Goal: Navigation & Orientation: Find specific page/section

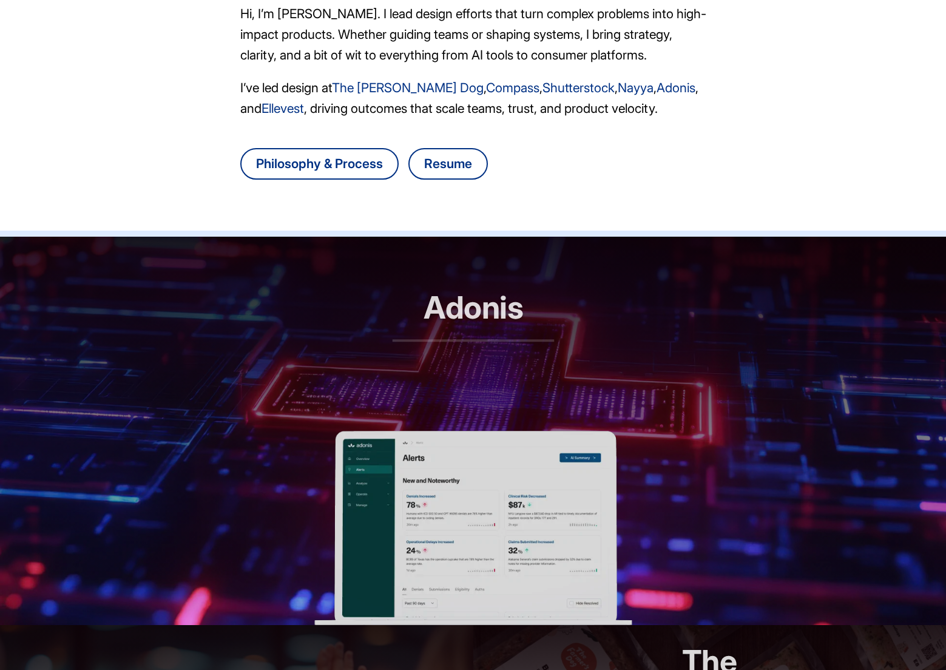
scroll to position [278, 1]
click at [379, 385] on header "Adonis RCM automation, reimagined" at bounding box center [473, 334] width 946 height 194
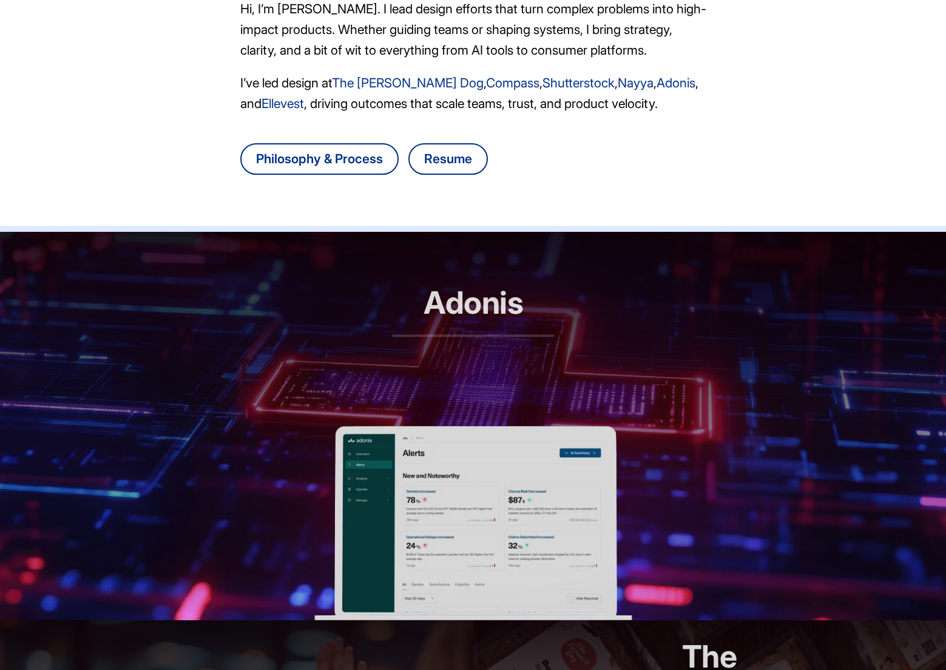
scroll to position [394, 0]
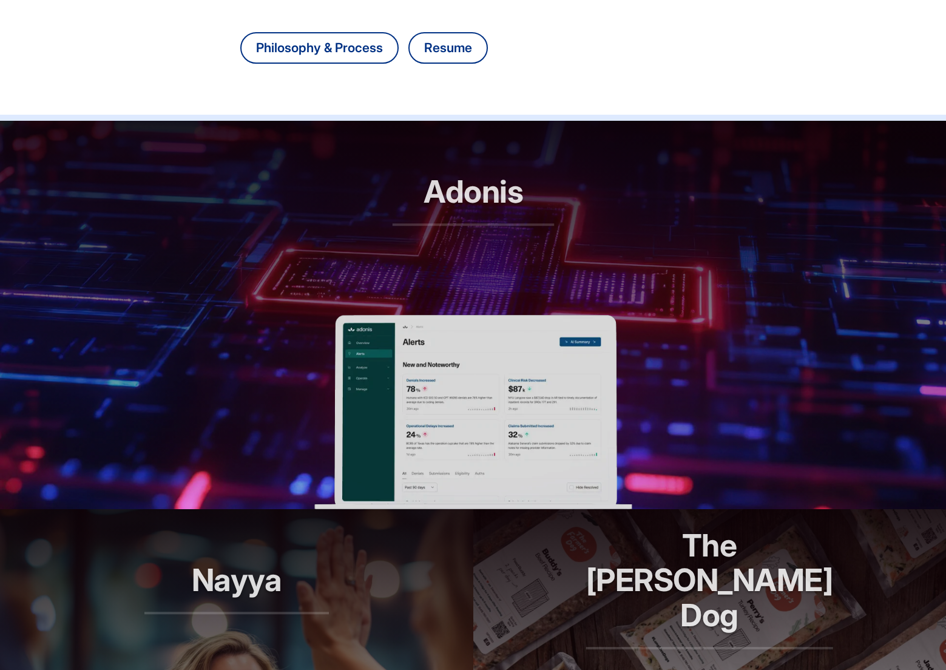
click at [562, 211] on header "Adonis RCM automation, reimagined" at bounding box center [473, 218] width 946 height 194
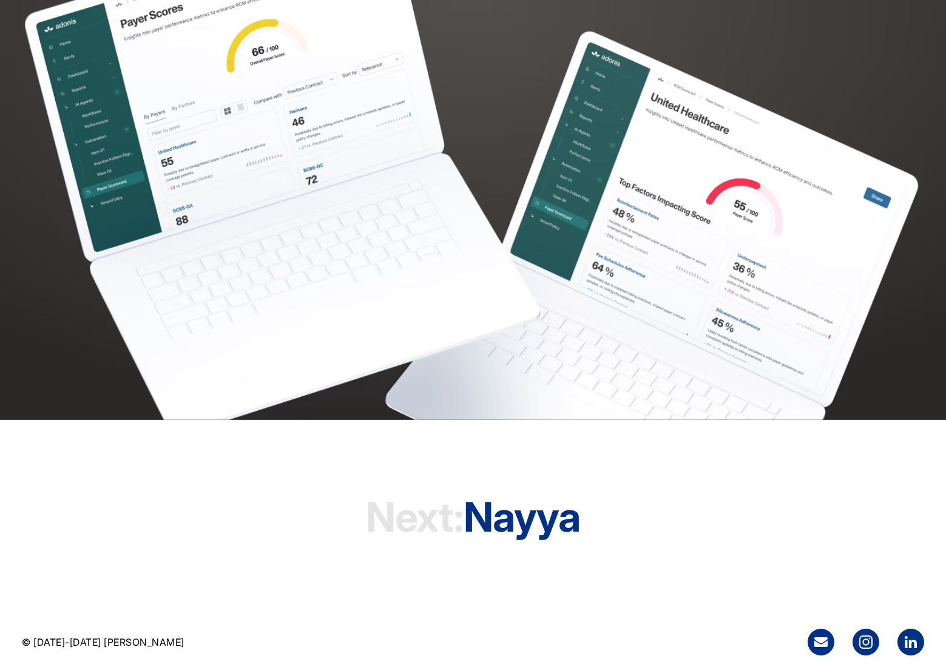
scroll to position [3459, 0]
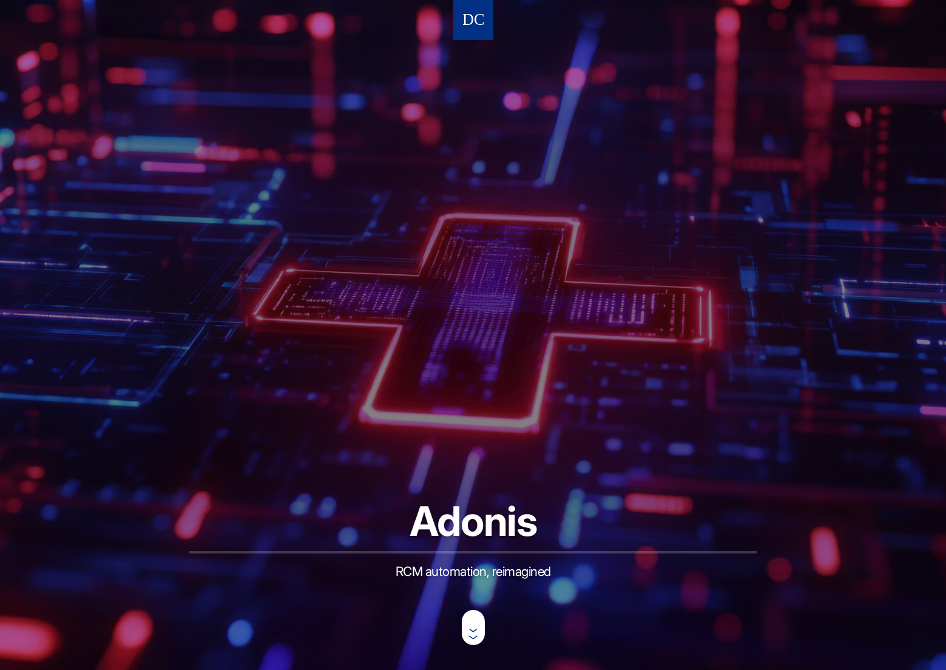
click at [473, 24] on img at bounding box center [473, 20] width 21 height 22
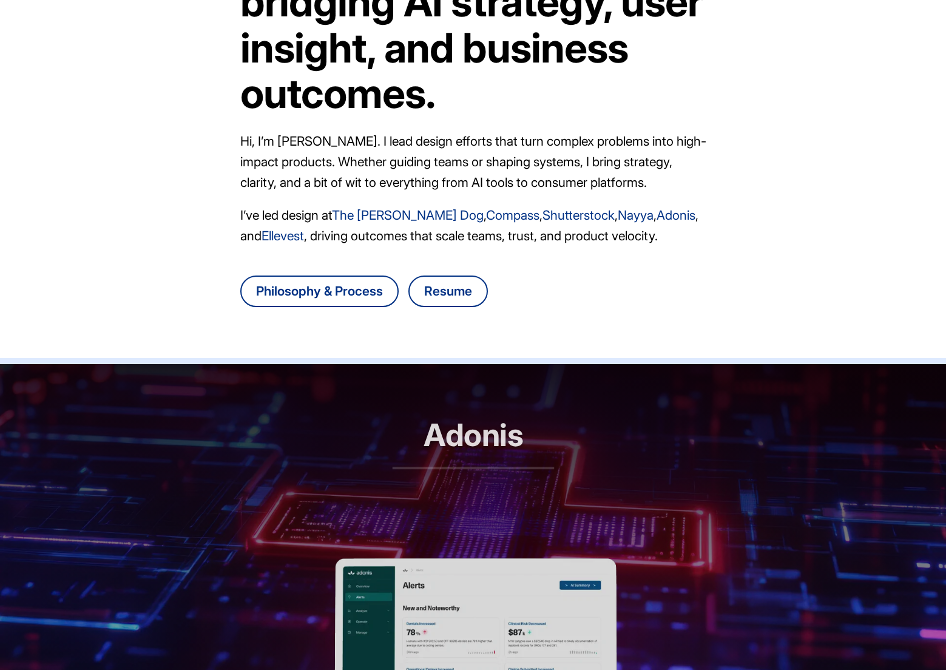
scroll to position [154, 0]
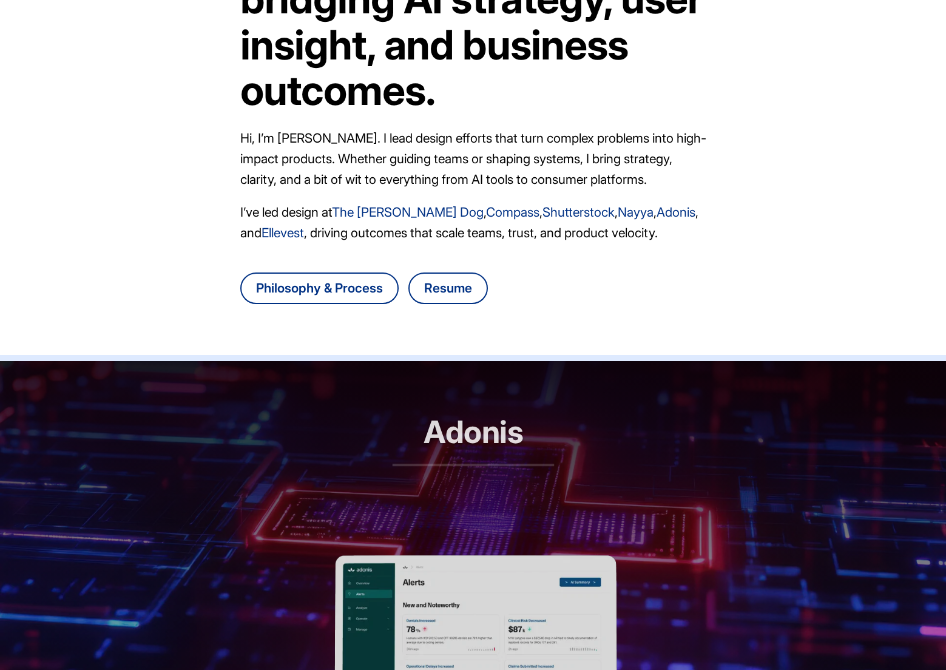
click at [412, 397] on header "Adonis RCM automation, reimagined" at bounding box center [473, 458] width 946 height 194
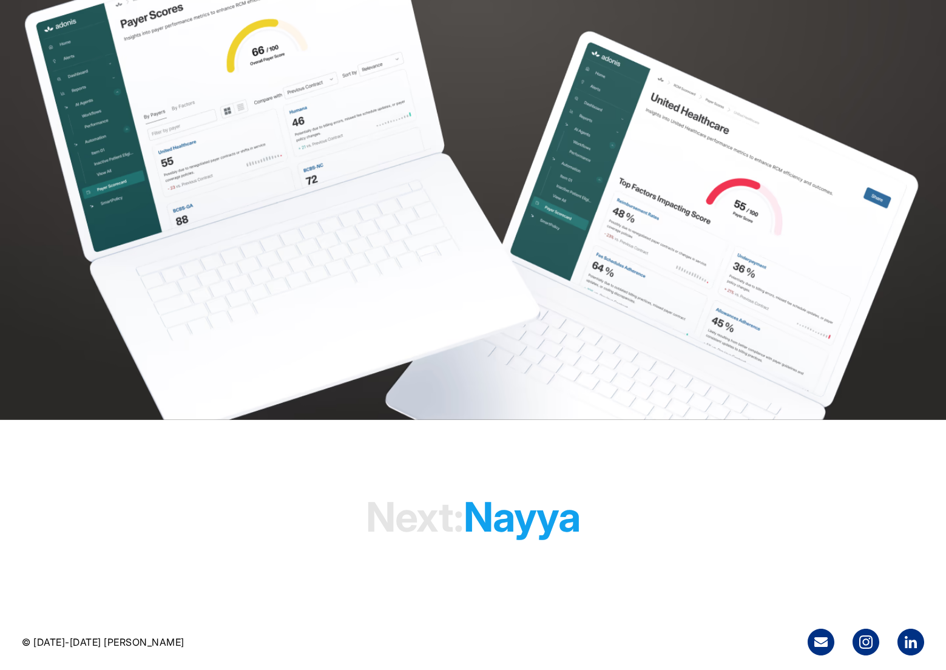
scroll to position [3459, 0]
click at [535, 520] on h1 "Next: [PERSON_NAME]" at bounding box center [473, 516] width 214 height 93
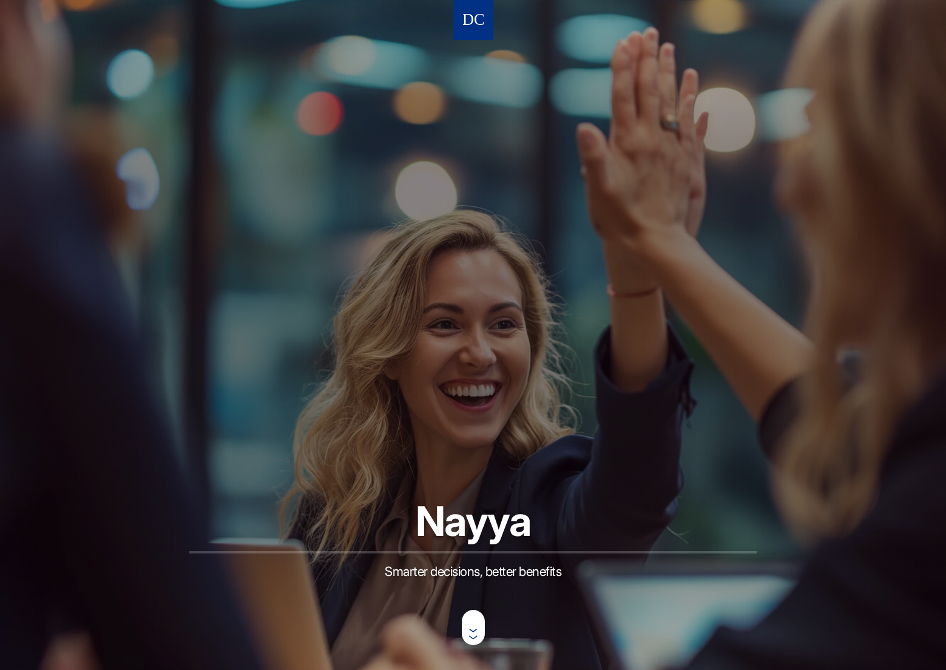
click at [455, 25] on nav at bounding box center [473, 20] width 40 height 40
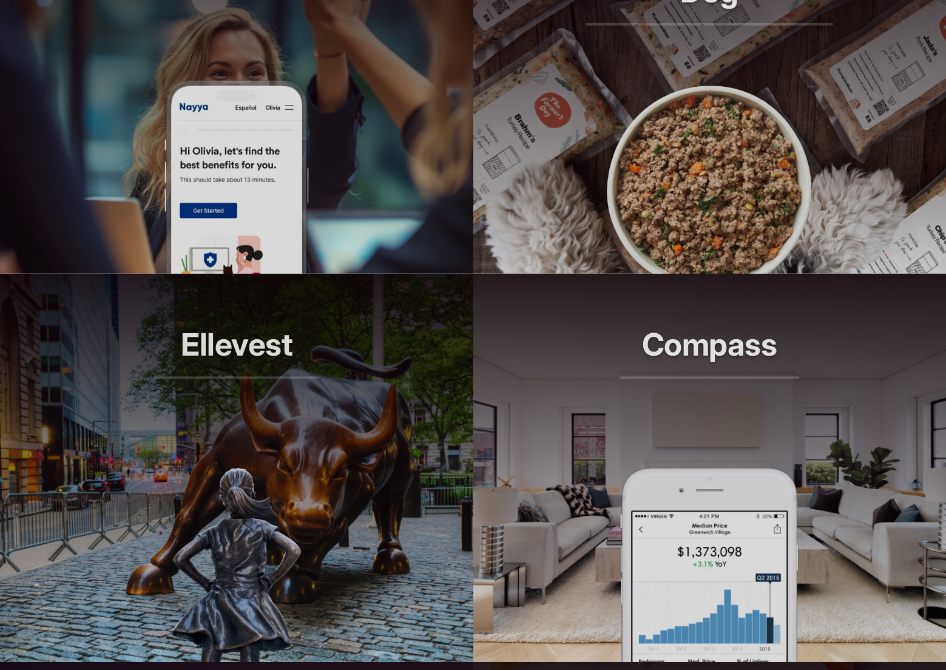
scroll to position [1156, 0]
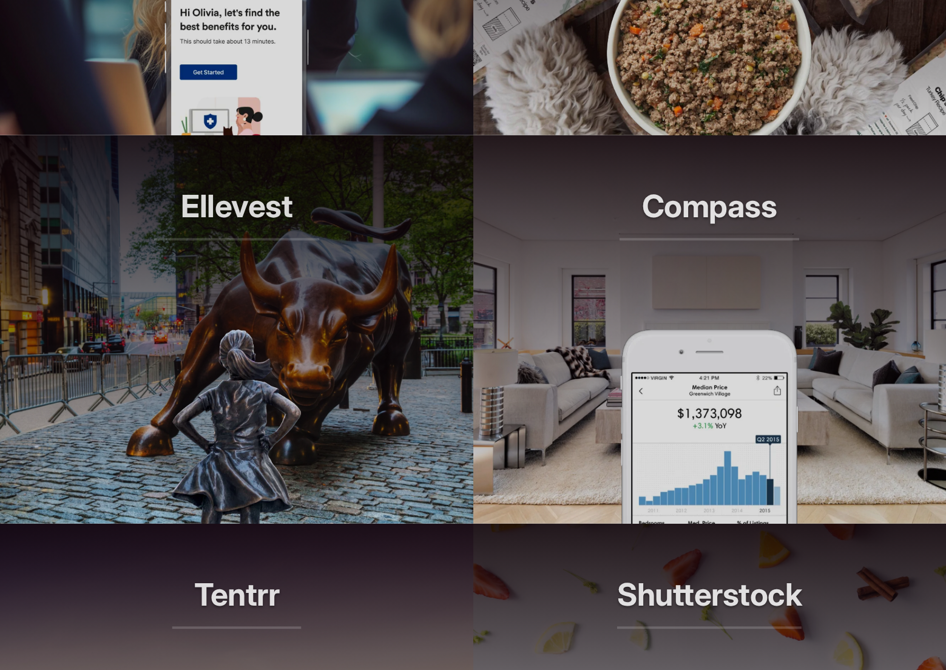
click at [568, 228] on header "Compass Smarter tools for modern agents" at bounding box center [709, 232] width 473 height 194
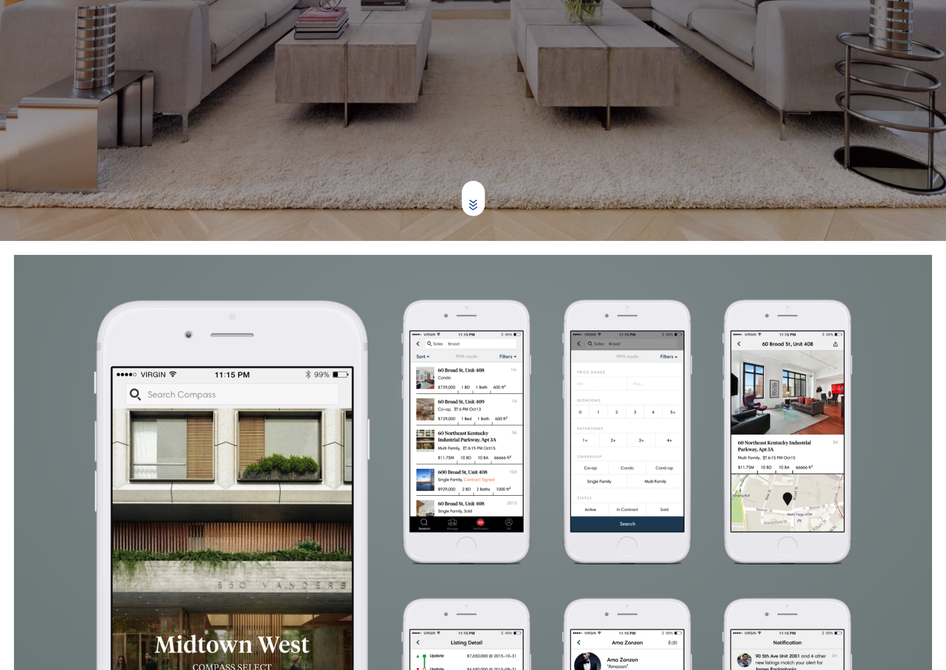
scroll to position [424, 0]
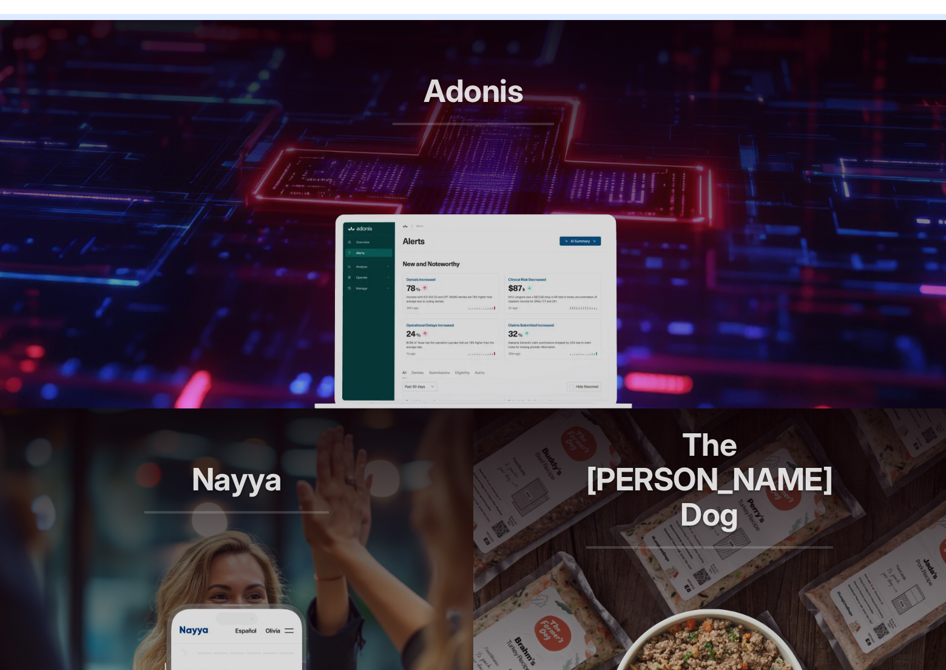
scroll to position [873, 0]
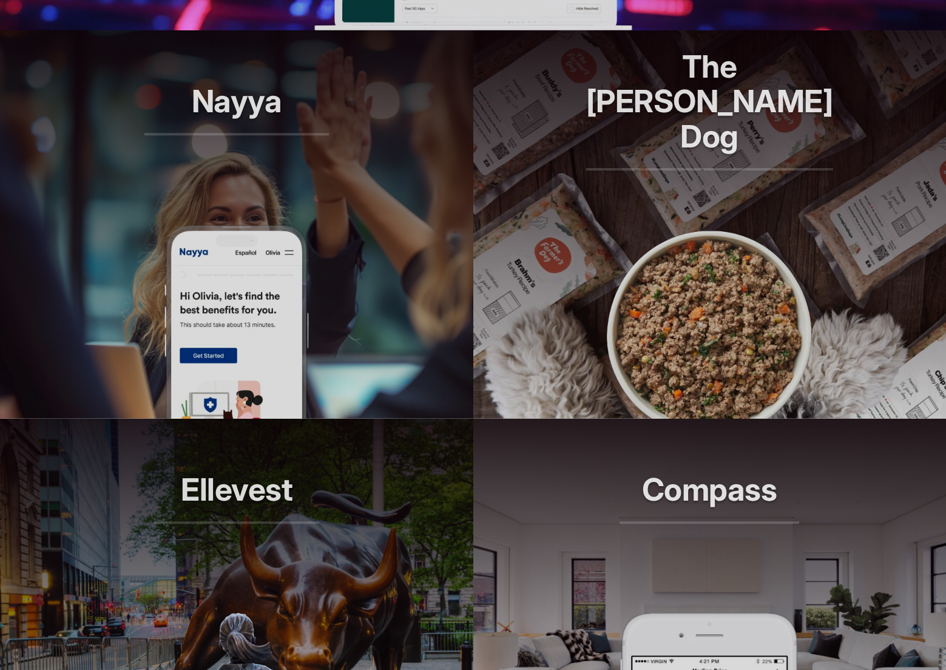
click at [339, 351] on article "Nayya Smarter decisions, better benefits" at bounding box center [236, 224] width 473 height 389
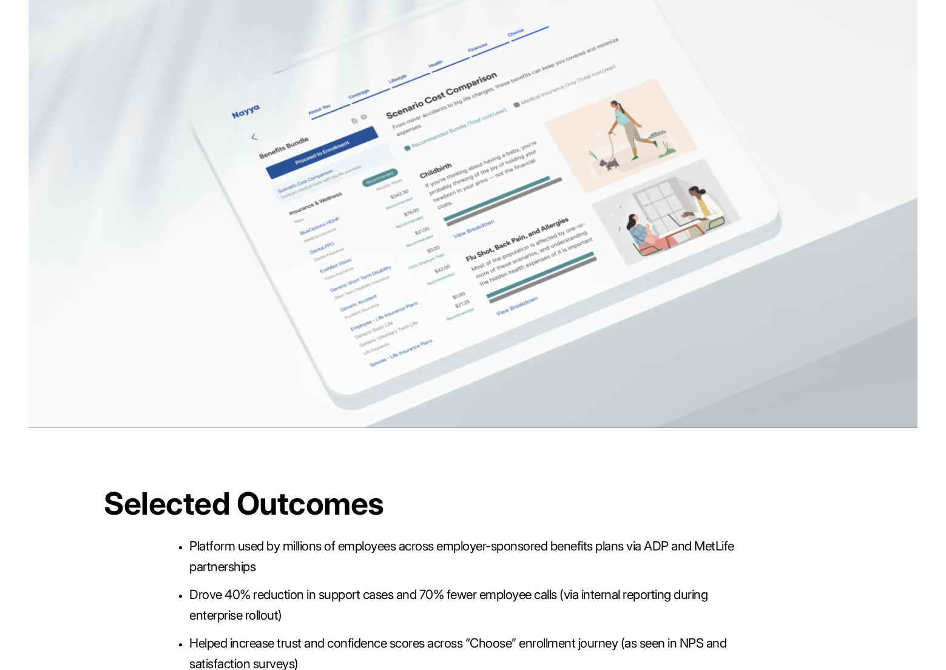
scroll to position [2810, 0]
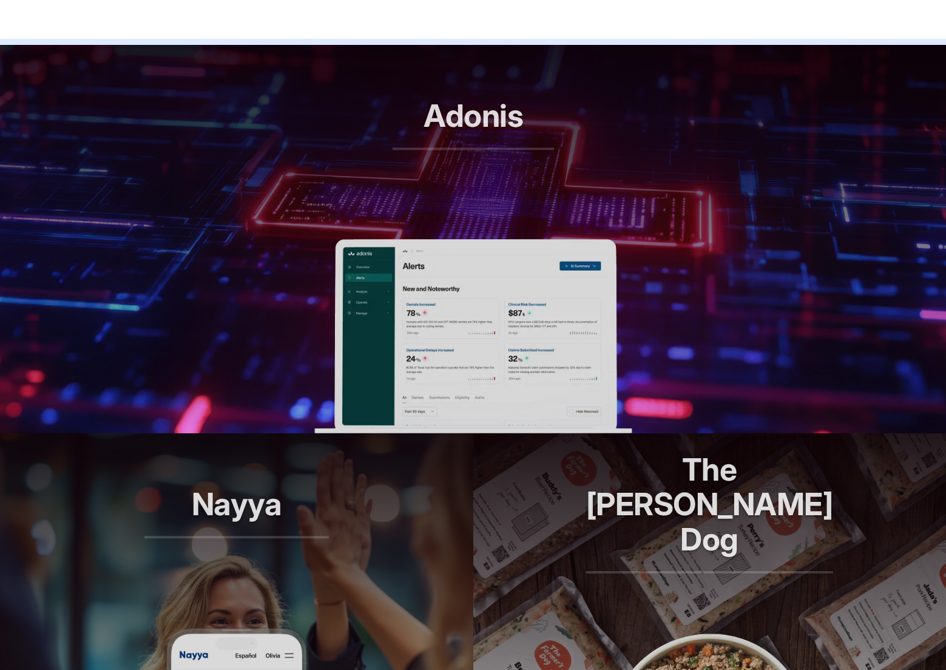
scroll to position [509, 0]
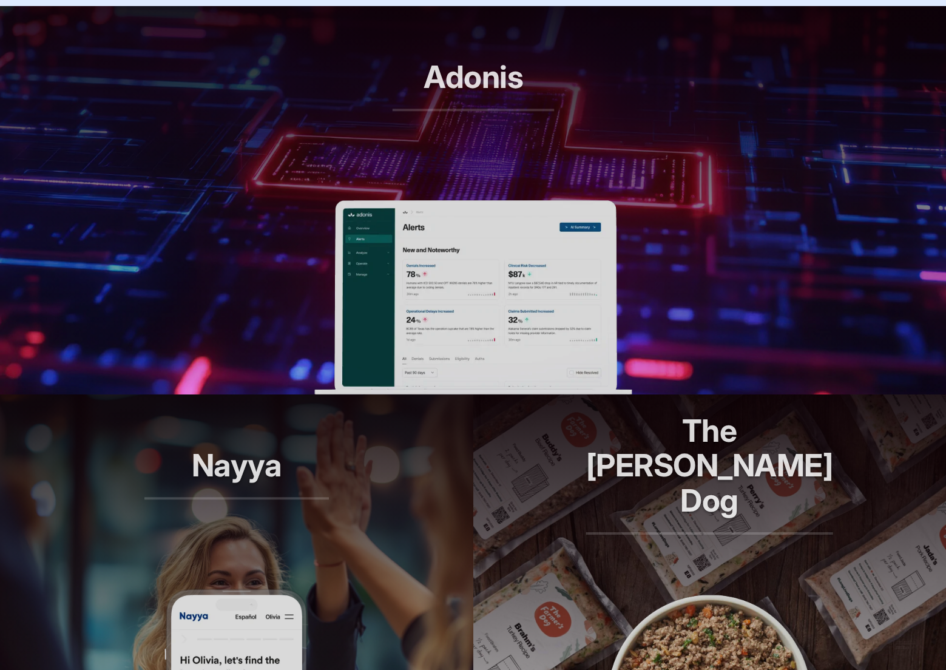
click at [342, 141] on header "Adonis RCM automation, reimagined" at bounding box center [473, 103] width 946 height 194
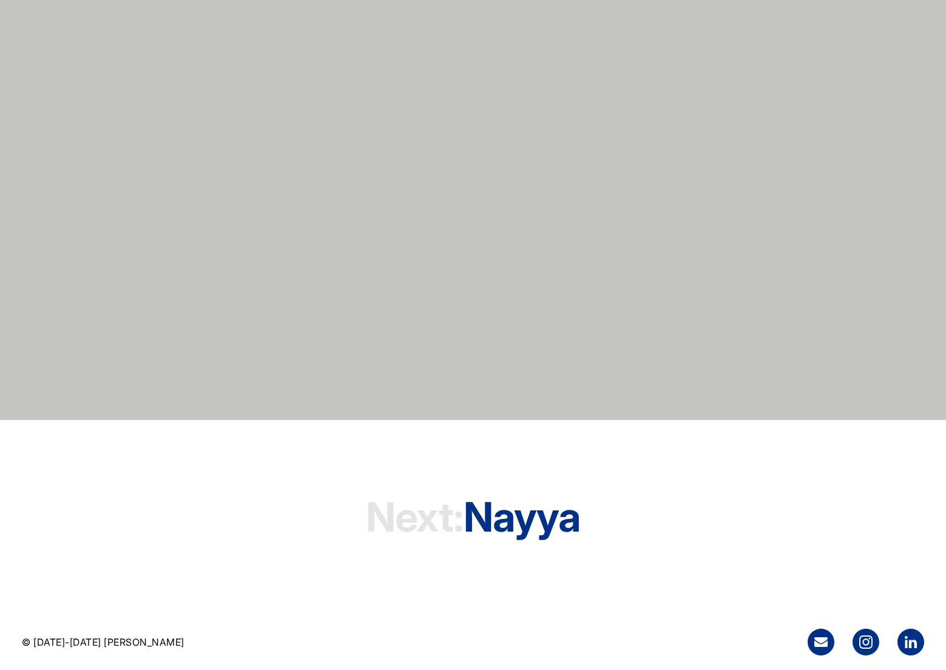
scroll to position [3459, 0]
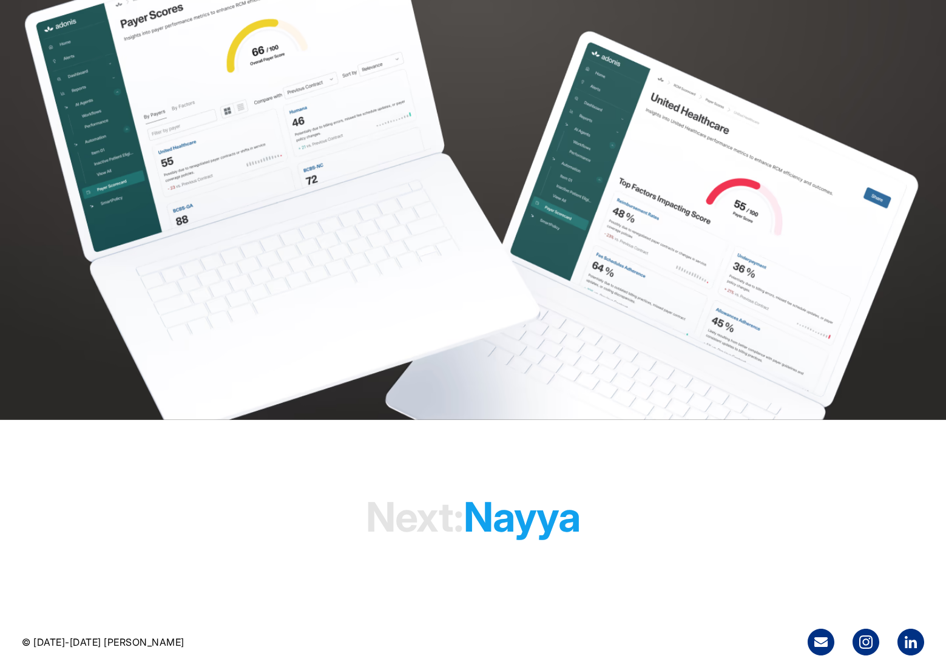
click at [506, 509] on h1 "Next: Nayya" at bounding box center [473, 516] width 214 height 93
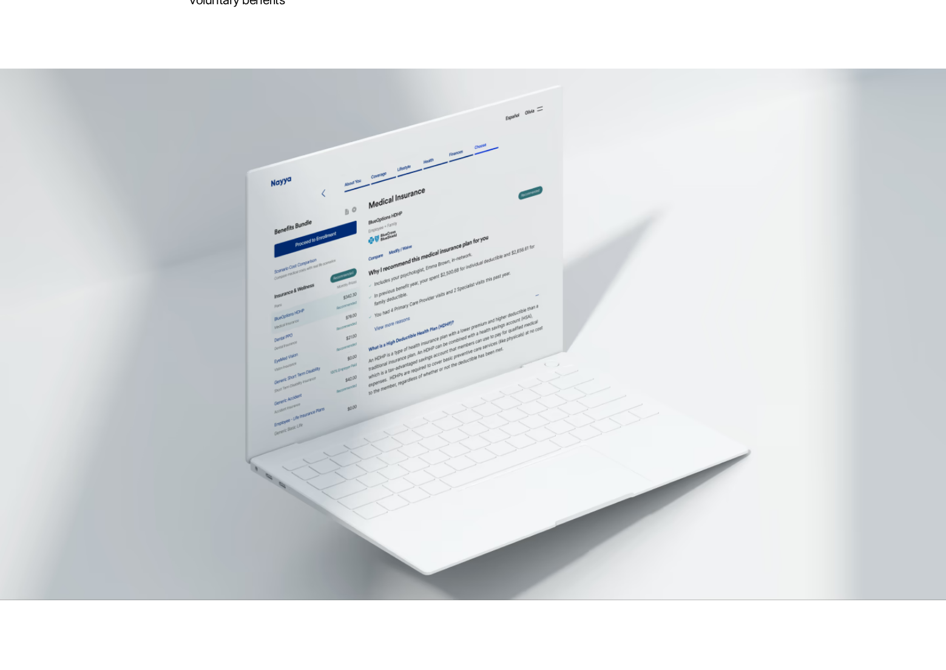
scroll to position [3300, 1]
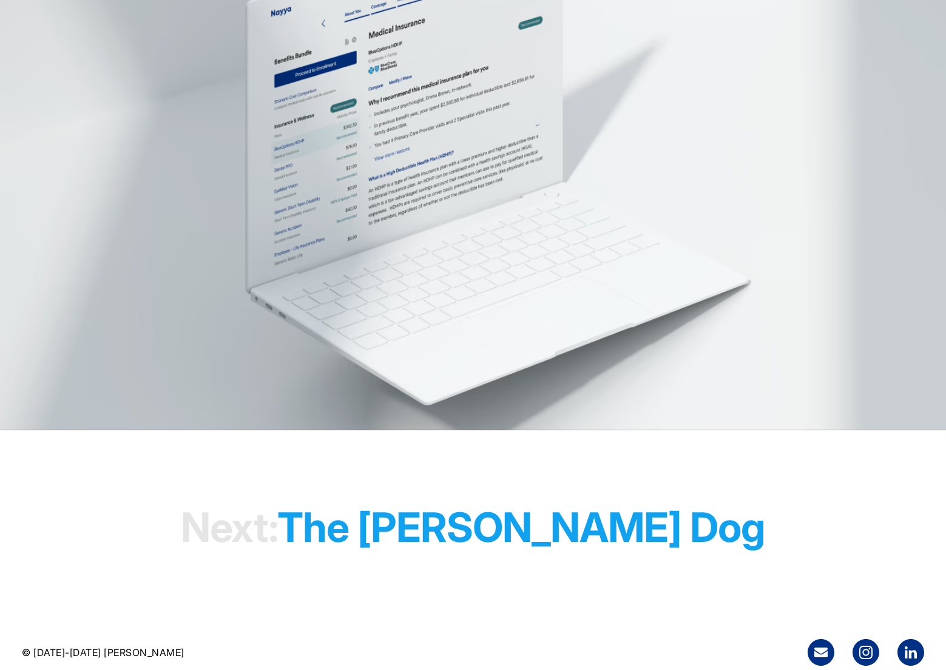
click at [500, 507] on h1 "Next: The [PERSON_NAME] Dog" at bounding box center [473, 527] width 585 height 93
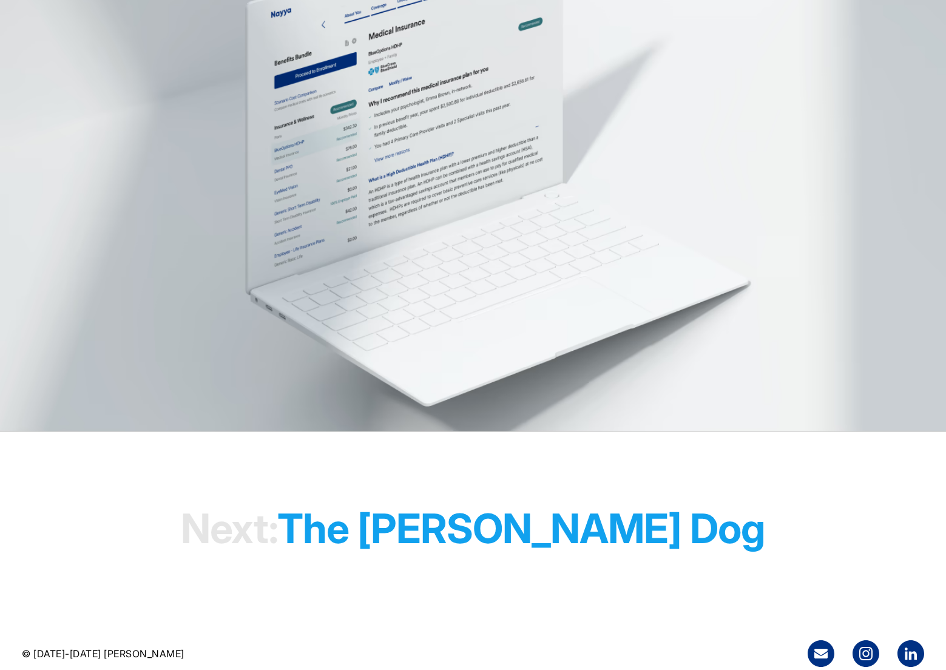
click at [410, 510] on h1 "Next: The [PERSON_NAME] Dog" at bounding box center [473, 529] width 585 height 93
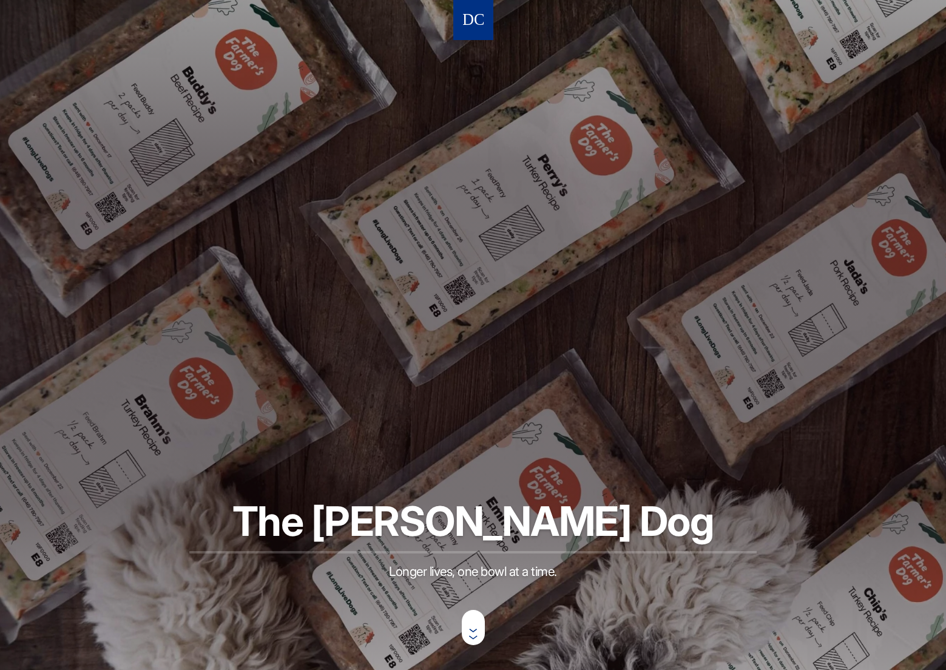
click at [472, 15] on img at bounding box center [473, 20] width 21 height 22
click at [470, 15] on img at bounding box center [473, 20] width 21 height 22
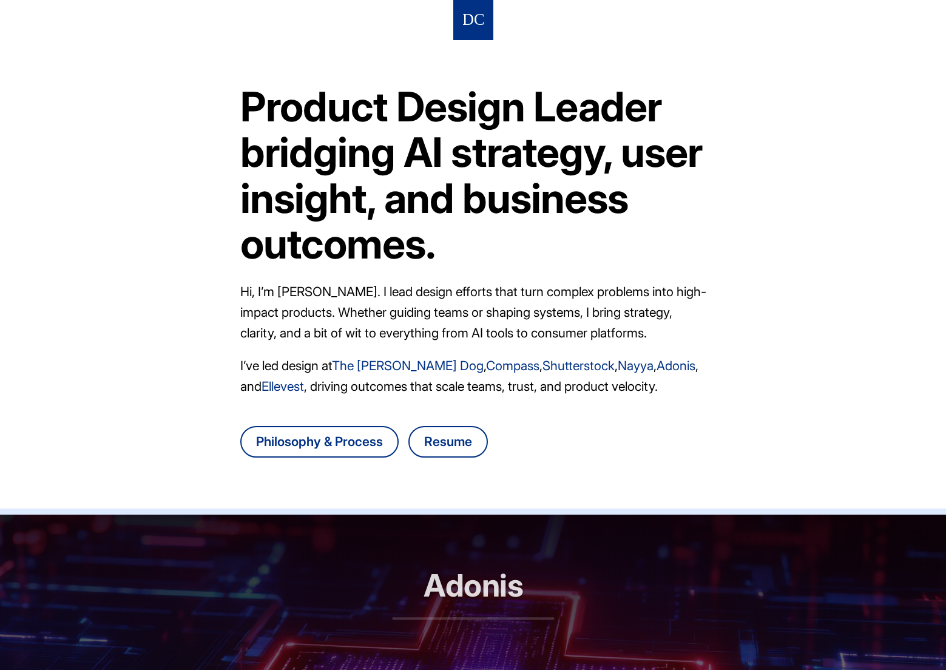
click at [468, 21] on img at bounding box center [473, 20] width 21 height 22
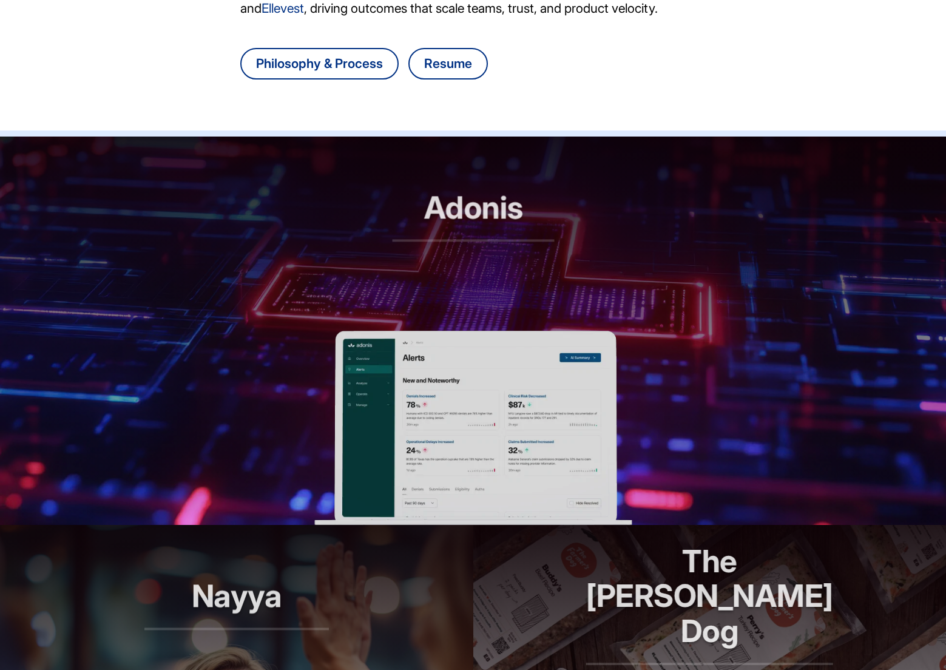
click at [451, 179] on header "Adonis RCM automation, reimagined" at bounding box center [473, 234] width 946 height 194
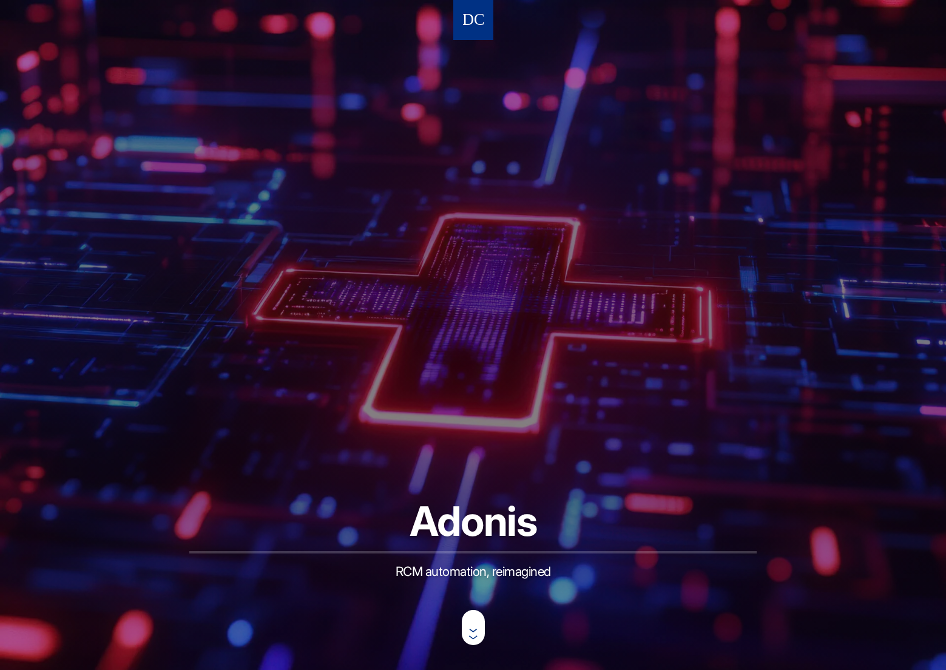
click at [461, 23] on nav at bounding box center [473, 20] width 40 height 40
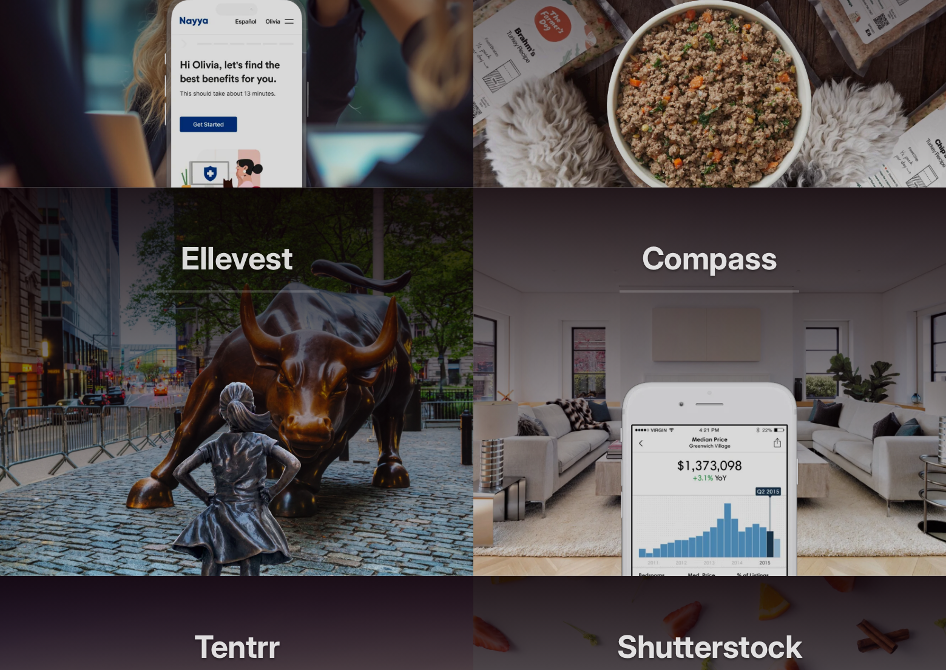
scroll to position [1269, 0]
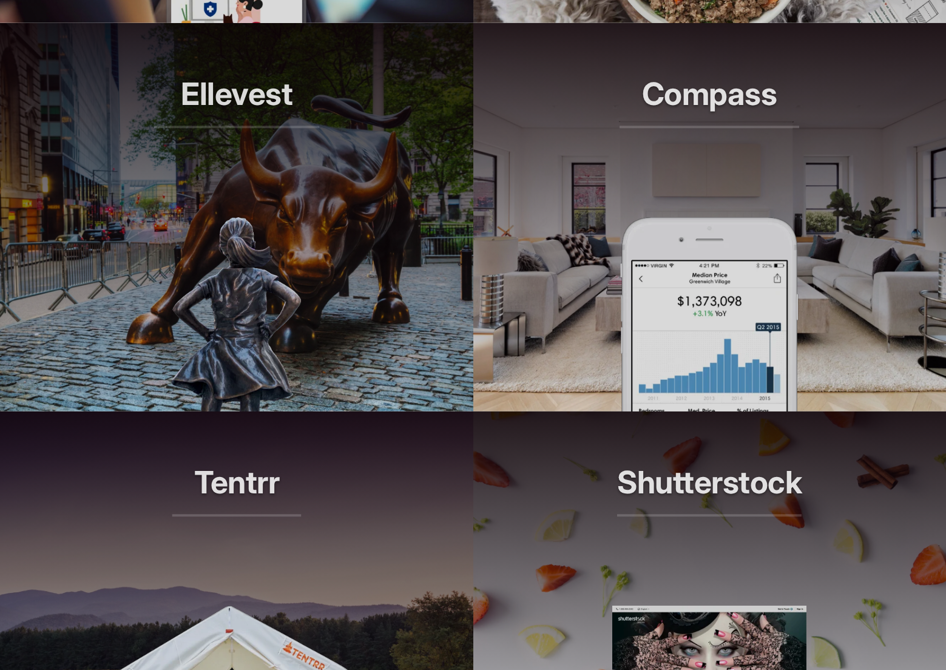
click at [628, 169] on header "Compass Smarter tools for modern agents" at bounding box center [709, 120] width 473 height 194
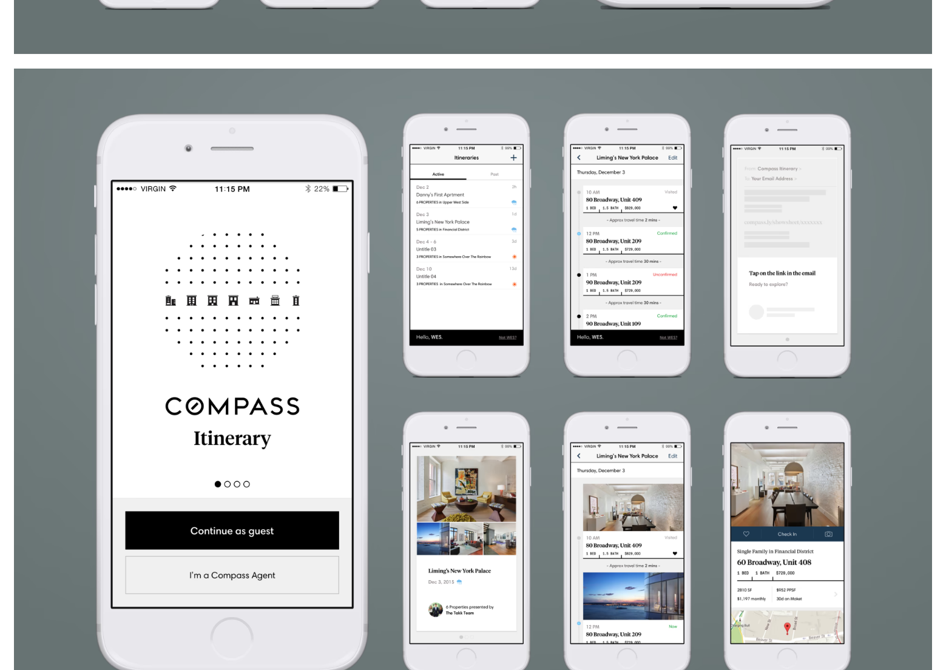
scroll to position [1976, 0]
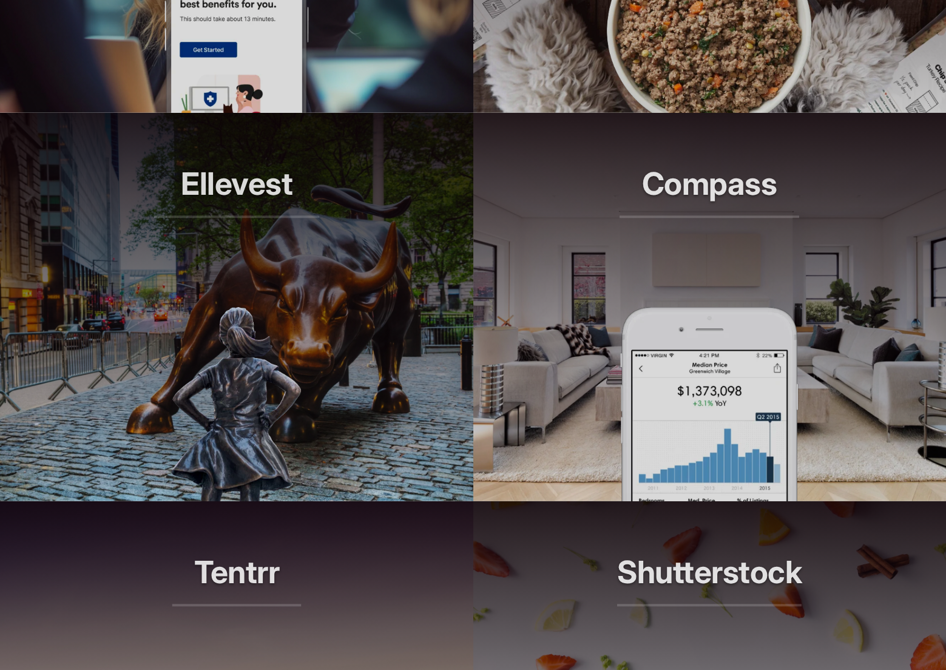
scroll to position [1185, 0]
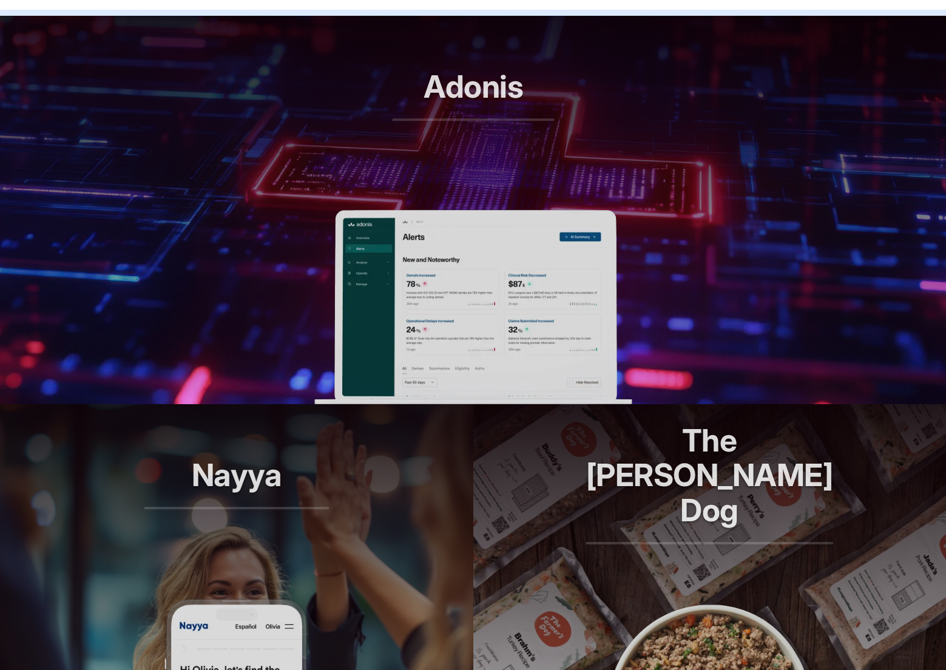
scroll to position [499, 0]
click at [351, 143] on header "Adonis RCM automation, reimagined" at bounding box center [473, 113] width 946 height 194
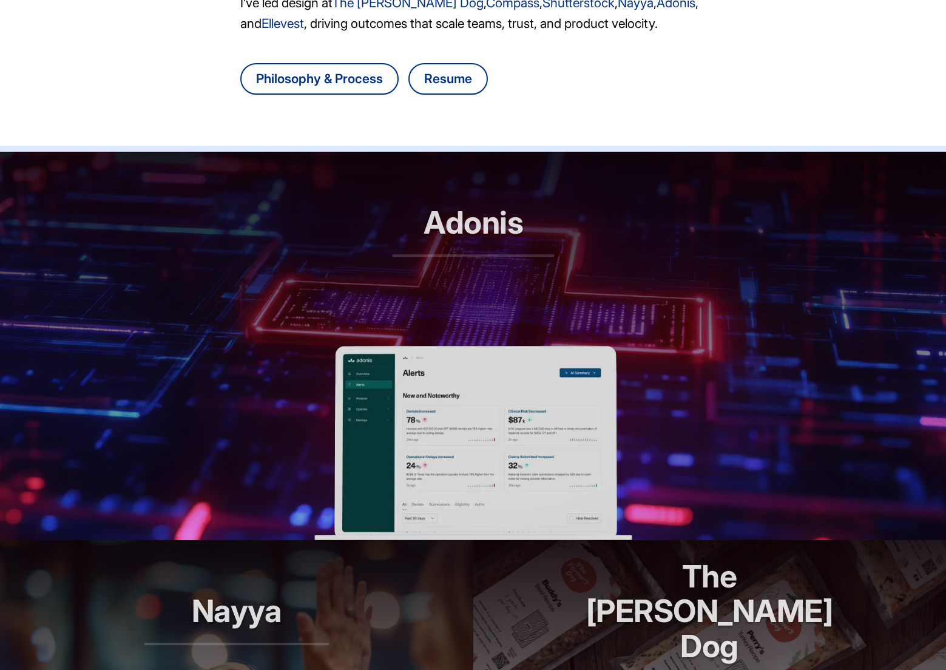
scroll to position [363, 0]
click at [464, 287] on div "Adonis RCM automation, reimagined" at bounding box center [473, 248] width 162 height 87
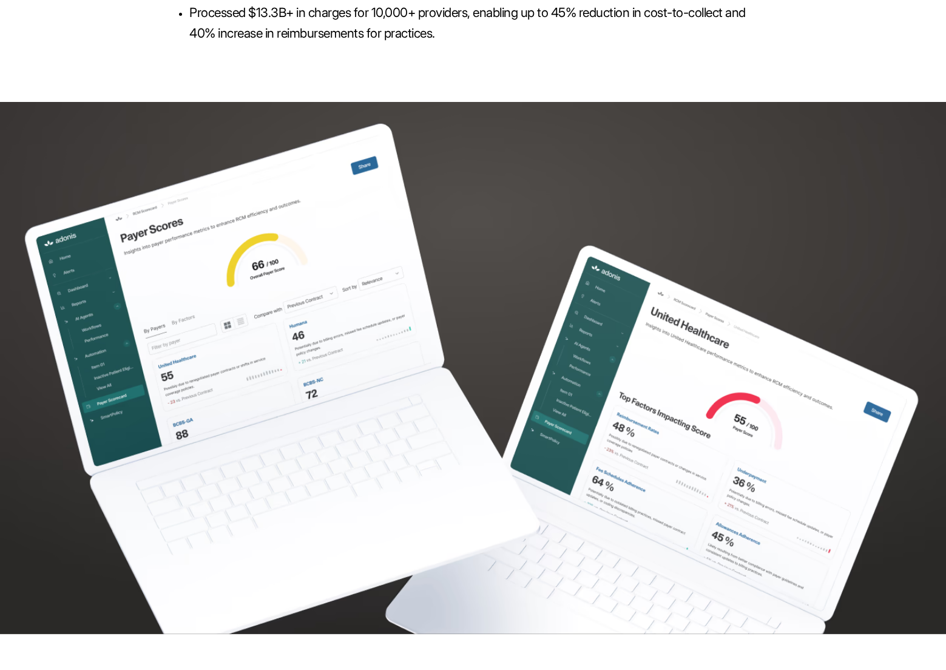
scroll to position [3224, 0]
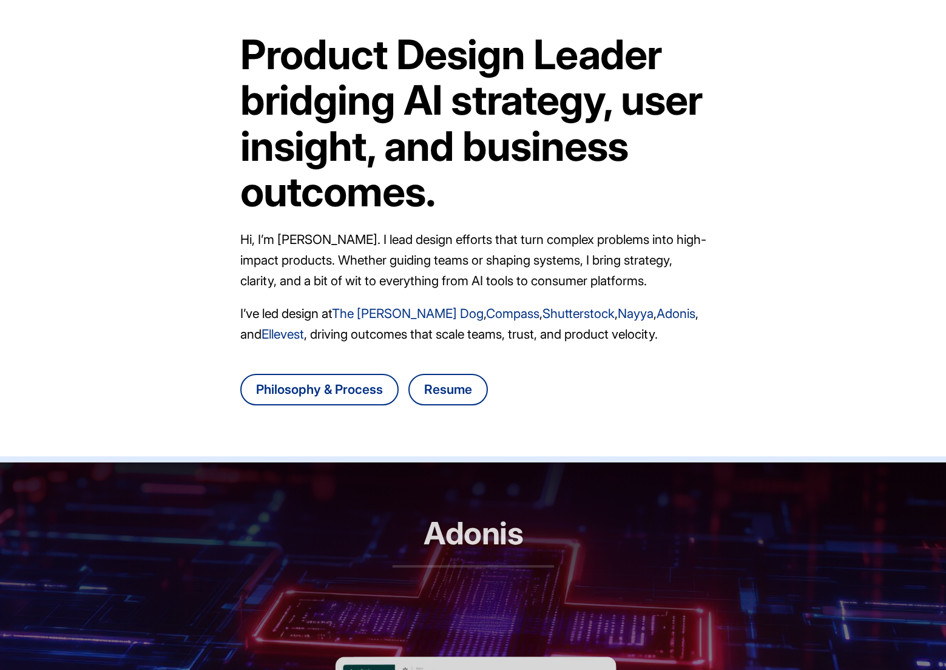
scroll to position [51, 0]
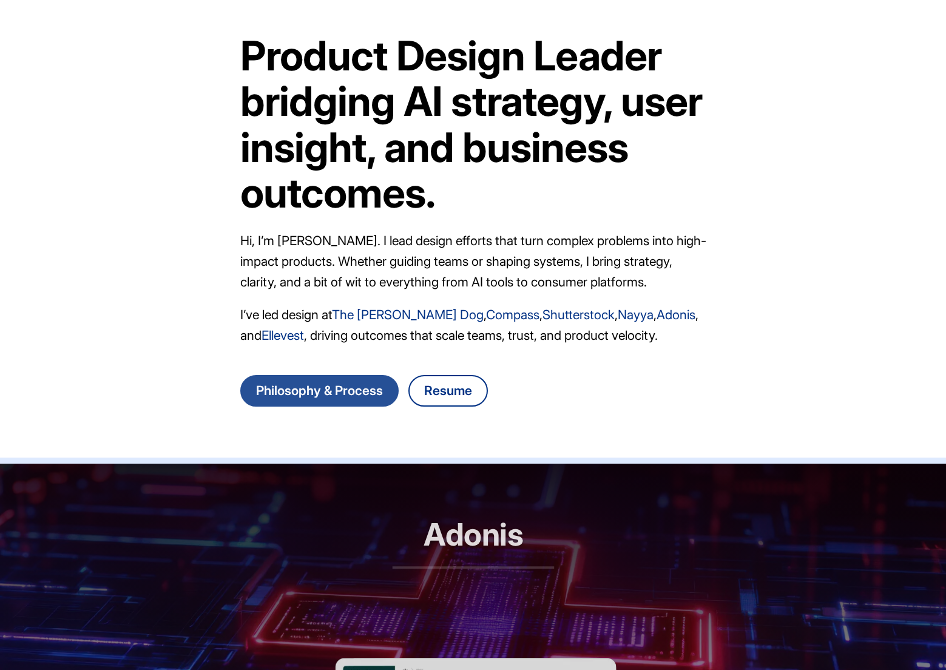
click at [350, 388] on link "Philosophy & Process" at bounding box center [319, 391] width 158 height 32
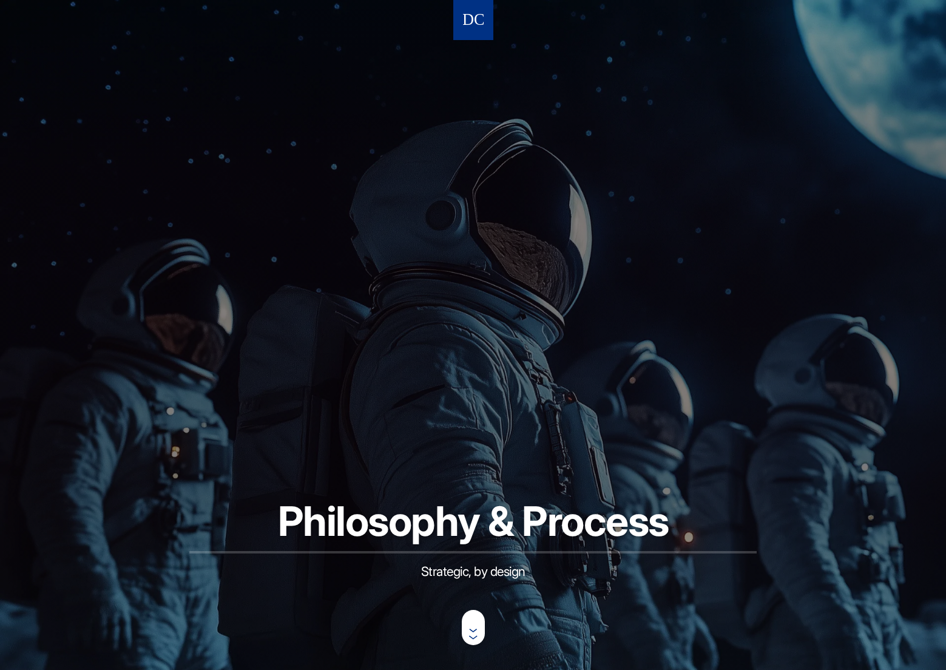
click at [478, 27] on img at bounding box center [473, 20] width 21 height 22
